Goal: Navigation & Orientation: Understand site structure

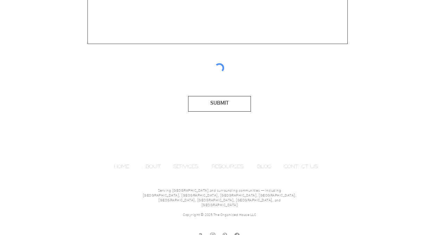
scroll to position [433, 0]
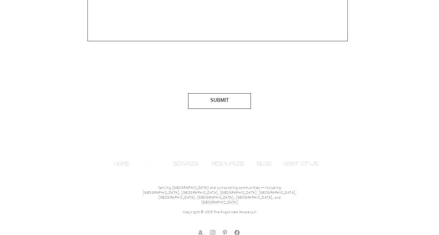
click at [153, 161] on p "ABOUT" at bounding box center [151, 163] width 26 height 10
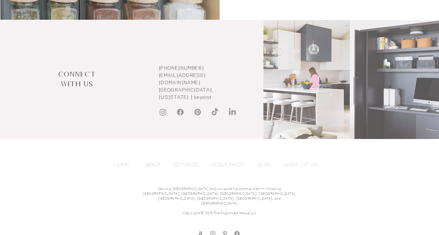
scroll to position [1428, 0]
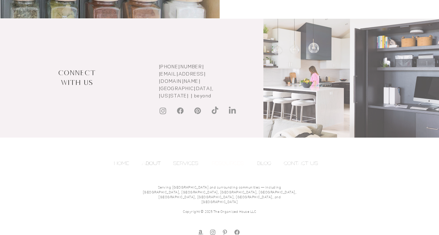
click at [227, 163] on p "RESOURCES" at bounding box center [227, 163] width 39 height 10
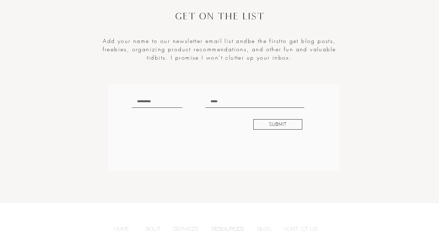
scroll to position [1673, 0]
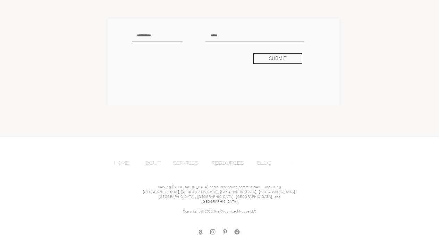
click at [296, 162] on p "CONTACT US" at bounding box center [300, 163] width 41 height 10
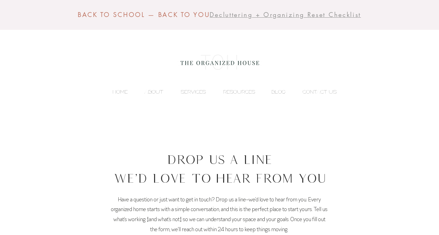
click at [259, 15] on span "Decluttering + Organizing Reset Checklist" at bounding box center [284, 14] width 151 height 8
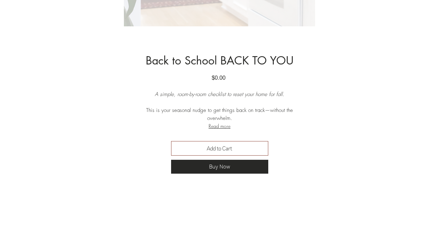
scroll to position [288, 0]
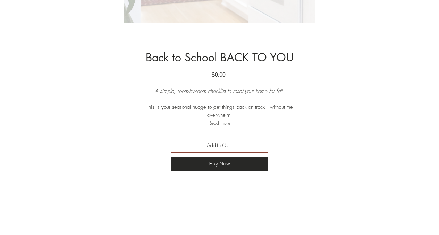
click at [215, 123] on button "Read more" at bounding box center [219, 123] width 166 height 8
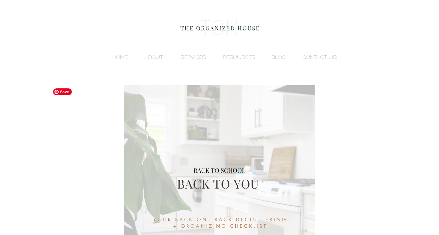
scroll to position [0, 0]
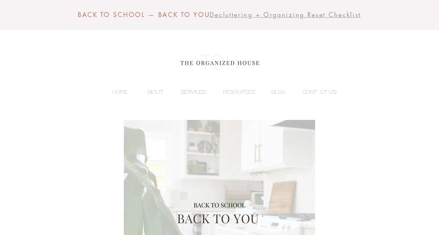
click at [192, 88] on p "SERVICES" at bounding box center [193, 92] width 32 height 10
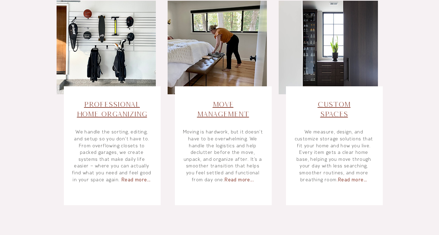
scroll to position [299, 0]
click at [137, 180] on span "Read more..." at bounding box center [135, 180] width 29 height 6
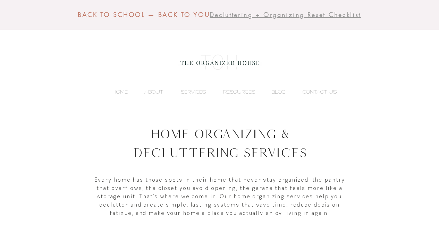
scroll to position [299, 0]
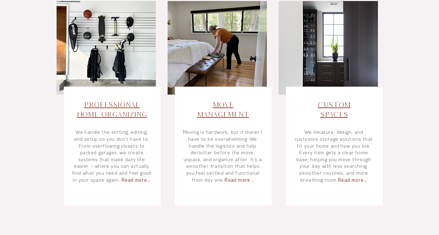
click at [219, 105] on span "Move Management​" at bounding box center [223, 110] width 52 height 18
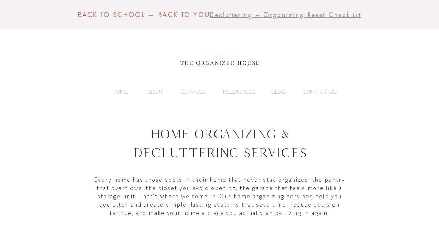
scroll to position [299, 0]
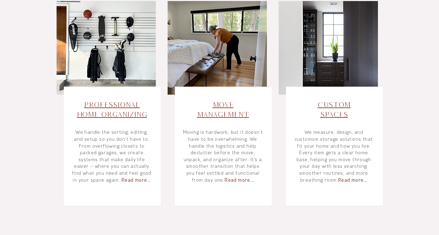
click at [334, 104] on span "Custom Spaces" at bounding box center [333, 110] width 33 height 18
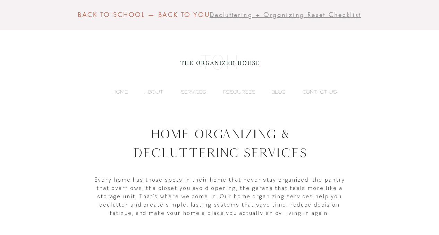
click at [323, 92] on p "CONTACT US" at bounding box center [319, 92] width 41 height 10
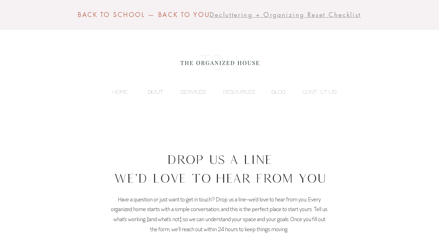
click at [149, 91] on p "ABOUT" at bounding box center [154, 92] width 26 height 10
